Goal: Information Seeking & Learning: Learn about a topic

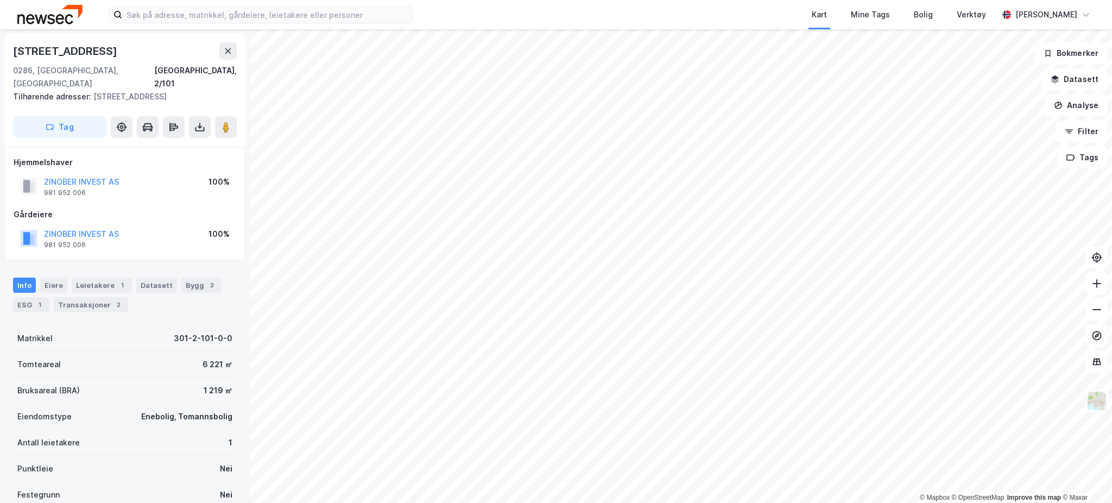
click at [104, 225] on div "ZINOBER INVEST AS 981 952 006 100%" at bounding box center [125, 238] width 223 height 26
click at [0, 0] on button "ZINOBER INVEST AS" at bounding box center [0, 0] width 0 height 0
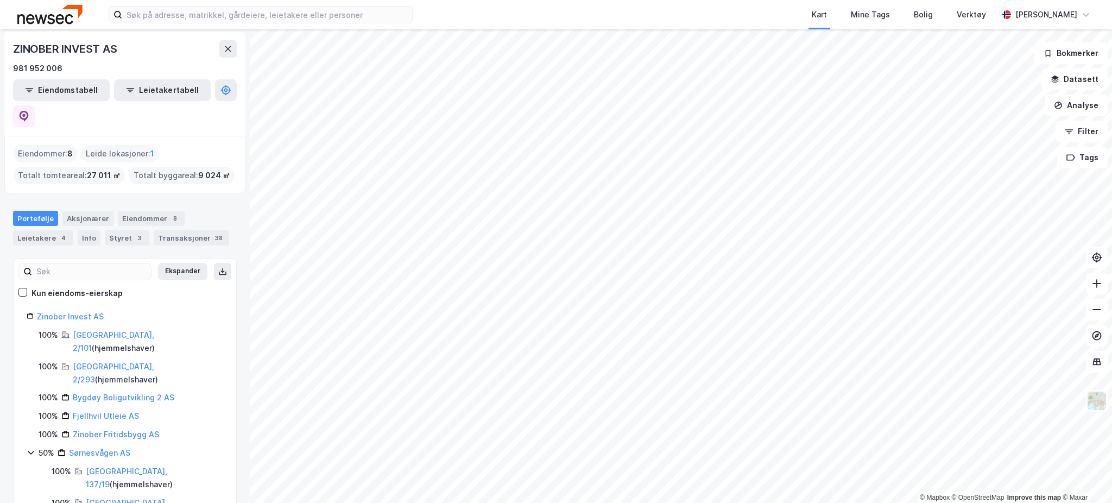
scroll to position [3, 0]
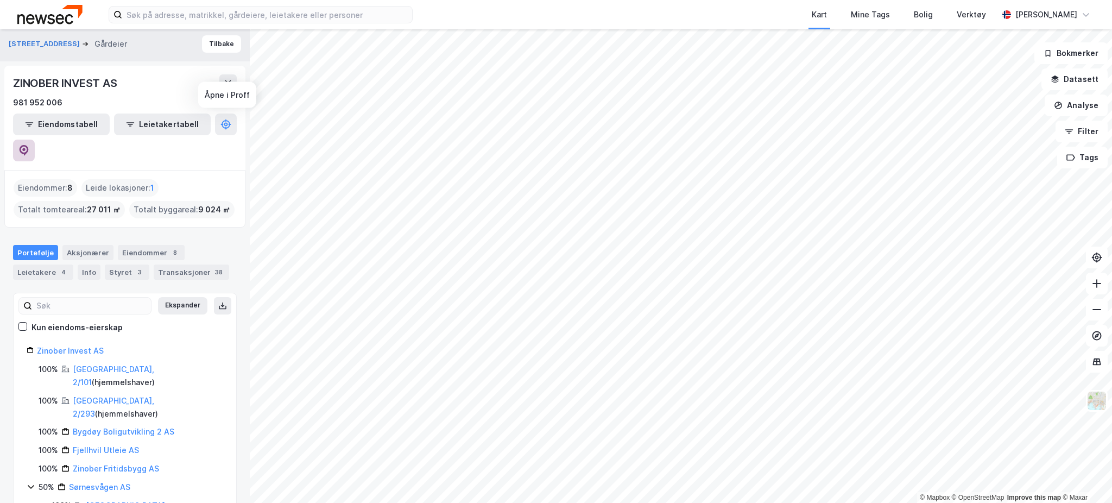
click at [29, 145] on icon at bounding box center [23, 150] width 11 height 11
click at [230, 79] on icon at bounding box center [228, 83] width 9 height 9
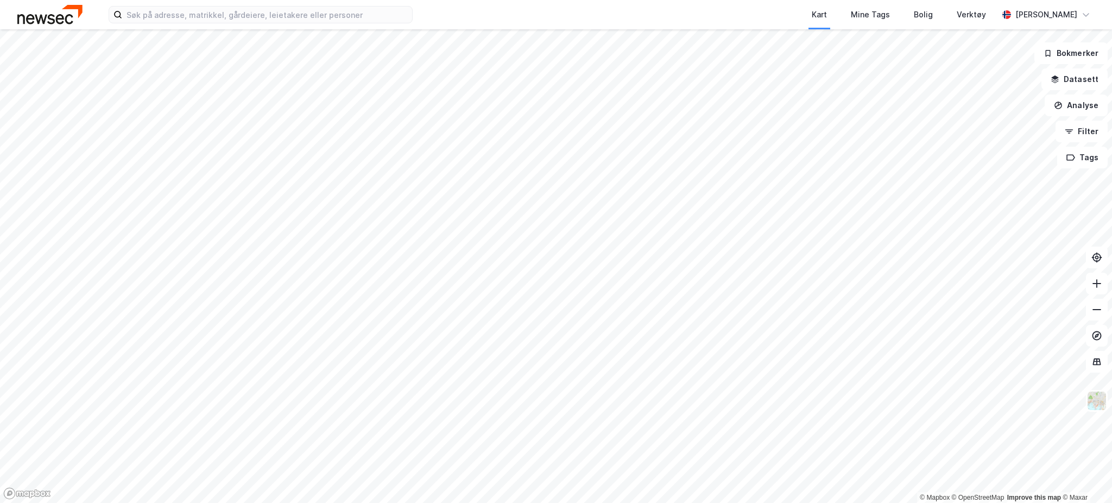
click at [36, 10] on img at bounding box center [49, 14] width 65 height 19
click at [566, 22] on div "Kart Mine Tags Bolig Verktøy [PERSON_NAME] © Mapbox © OpenStreetMap Improve thi…" at bounding box center [556, 251] width 1112 height 503
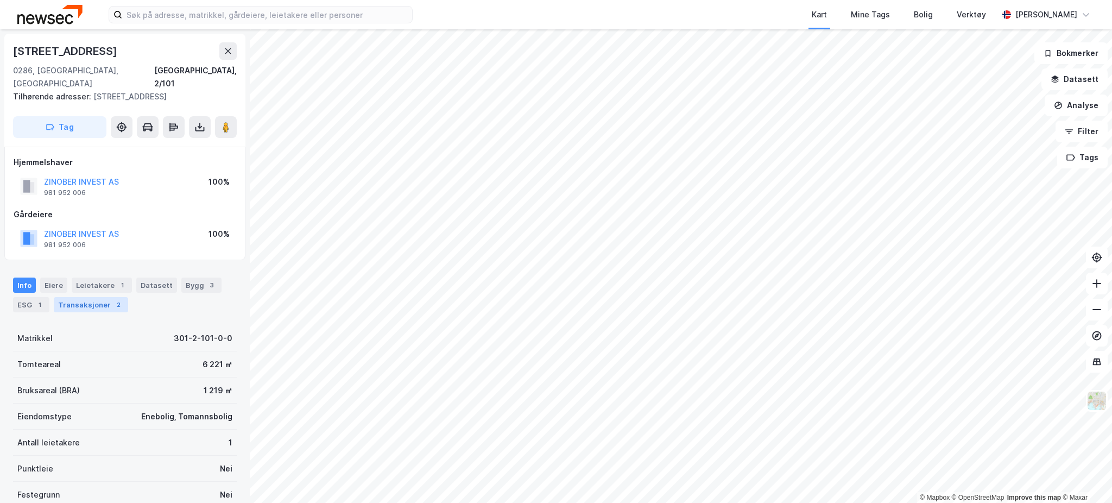
click at [89, 297] on div "Transaksjoner 2" at bounding box center [91, 304] width 74 height 15
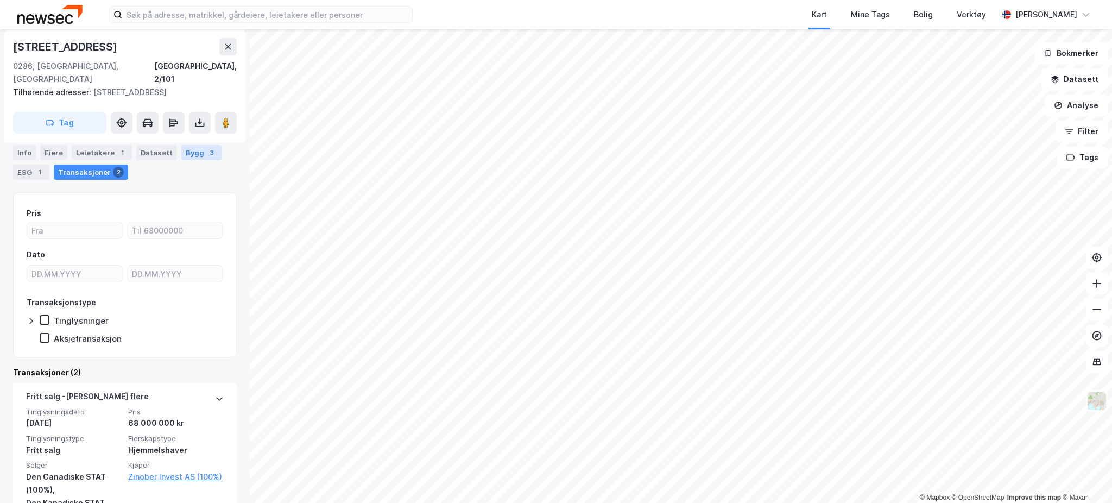
scroll to position [277, 0]
